Goal: Information Seeking & Learning: Learn about a topic

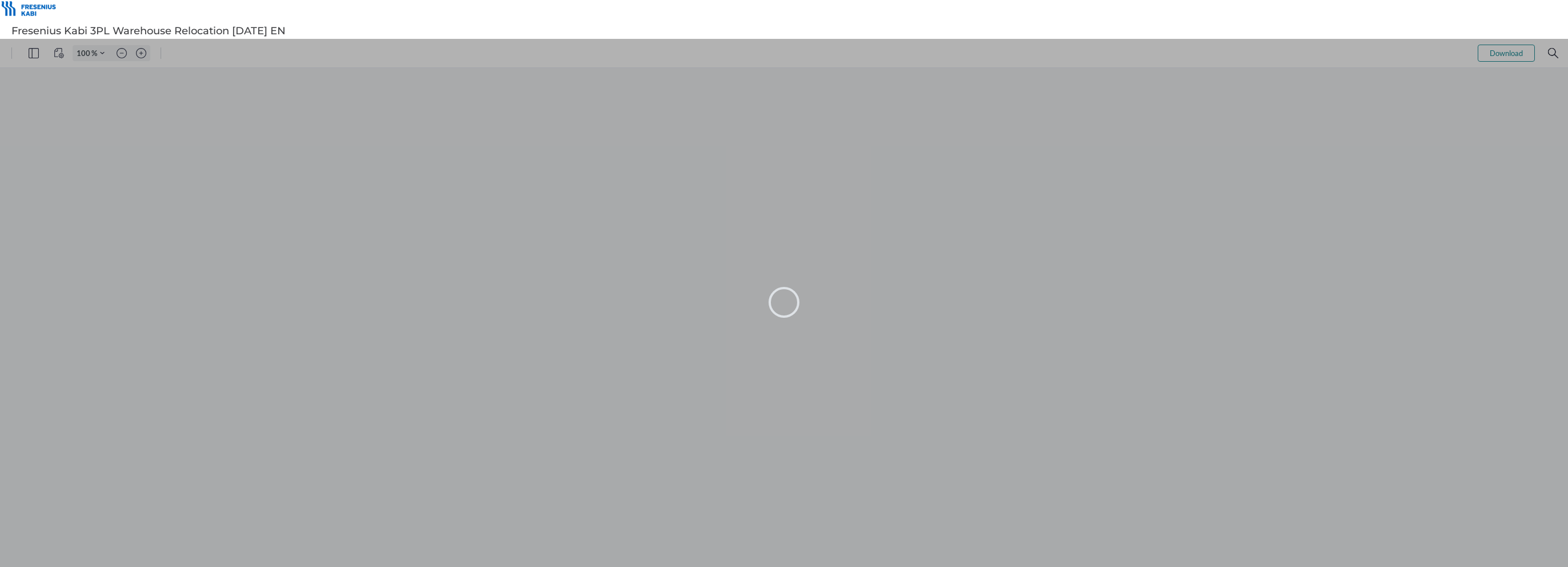
type input "110"
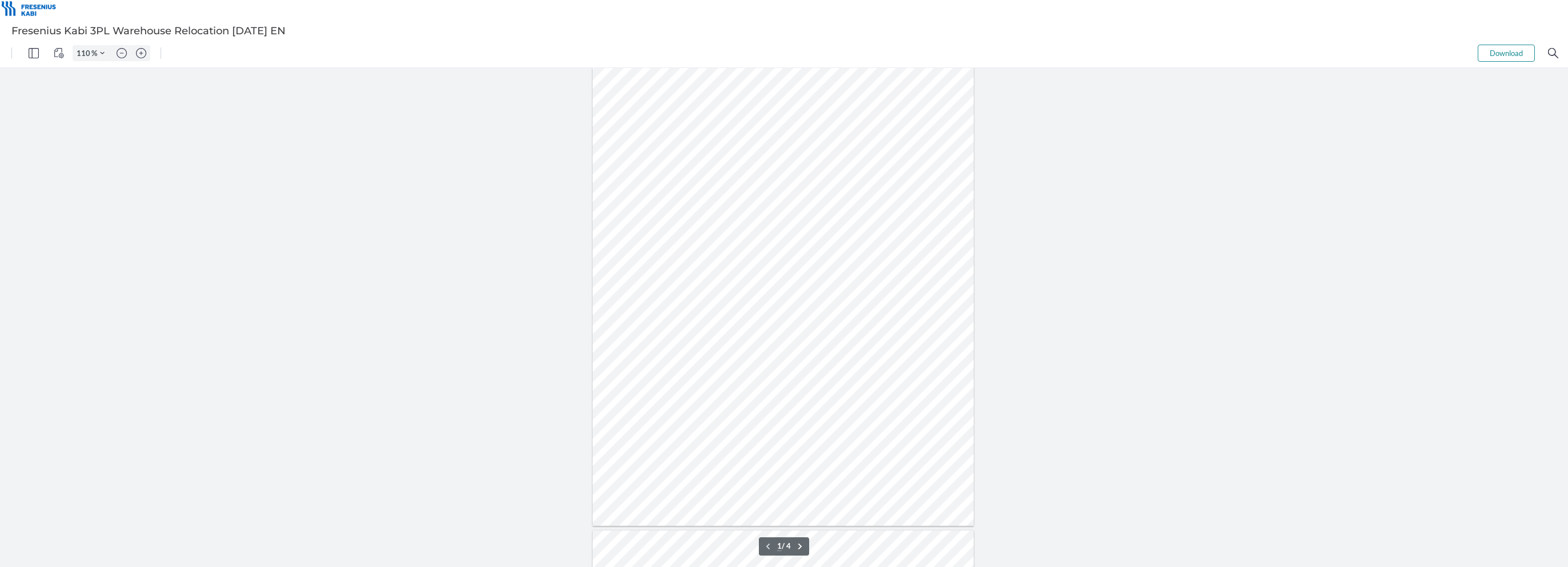
scroll to position [57, 0]
type input "2"
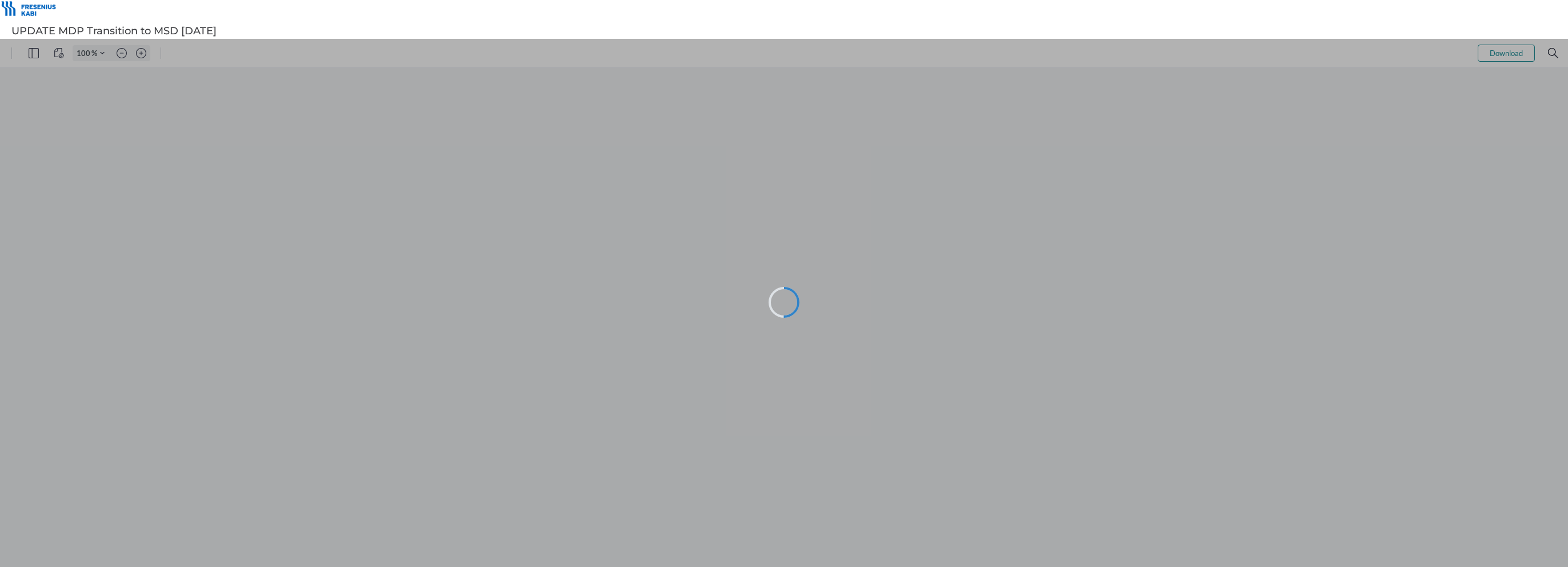
type input "110"
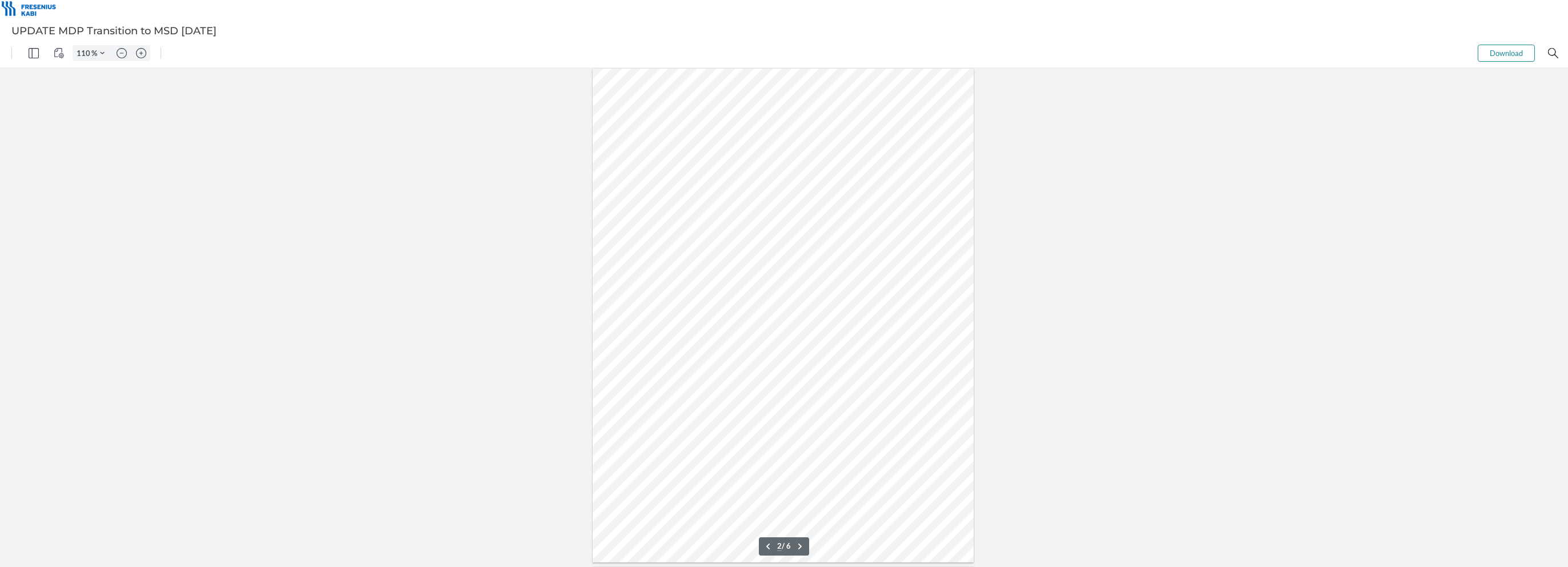
scroll to position [515, 0]
click at [1104, 353] on div at bounding box center [784, 318] width 1568 height 499
click at [443, 331] on div at bounding box center [784, 318] width 1568 height 499
click at [1083, 353] on div at bounding box center [784, 318] width 1568 height 499
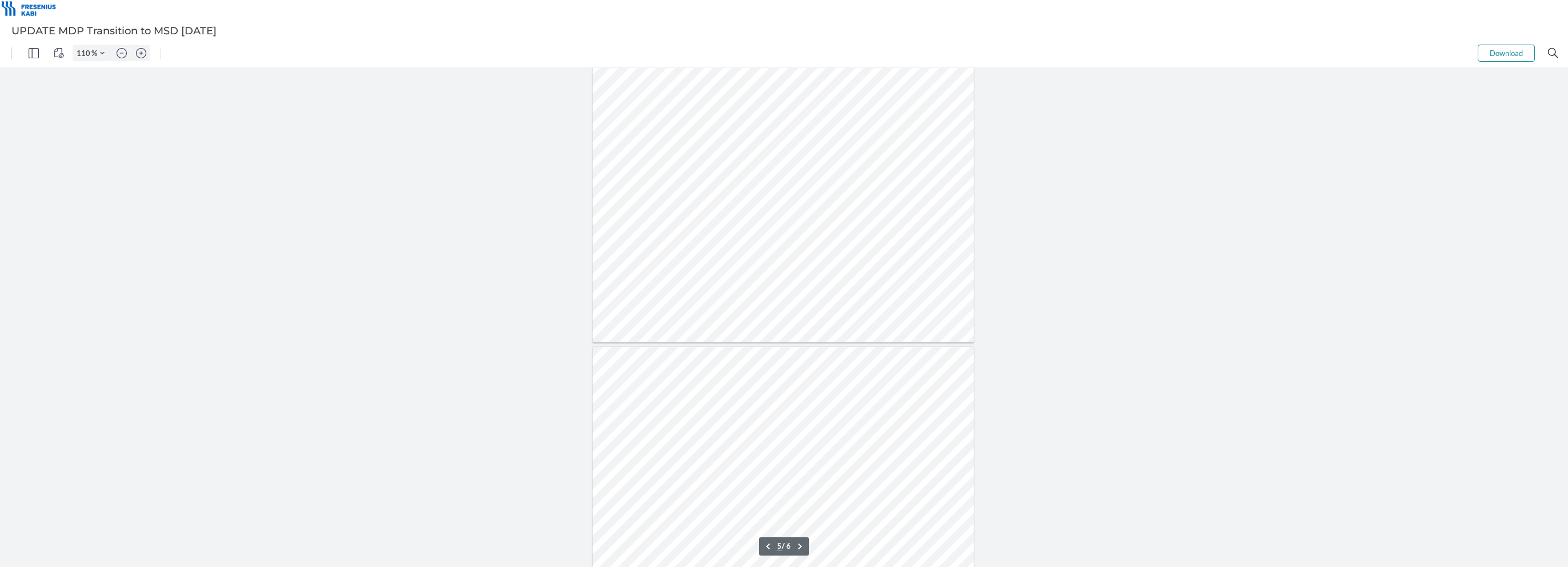
scroll to position [1830, 0]
click at [1054, 360] on div at bounding box center [784, 318] width 1568 height 499
type input "6"
